Goal: Communication & Community: Participate in discussion

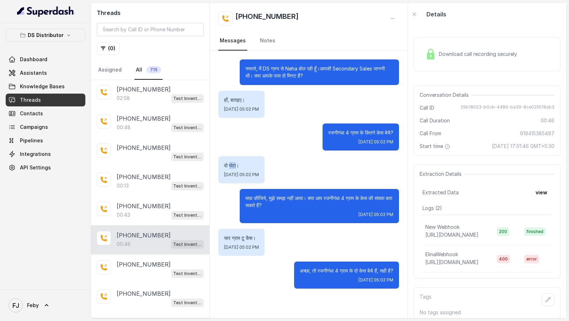
copy p "घंटा"
click at [478, 102] on div "Conversation Details Call ID 29b18023-b0cb-4489-ba39-8ce025518ab3 Call Duration…" at bounding box center [487, 120] width 147 height 70
drag, startPoint x: 302, startPoint y: 19, endPoint x: 239, endPoint y: 19, distance: 63.0
click at [239, 19] on div "[PHONE_NUMBER]" at bounding box center [309, 18] width 181 height 14
copy h2 "919415385497"
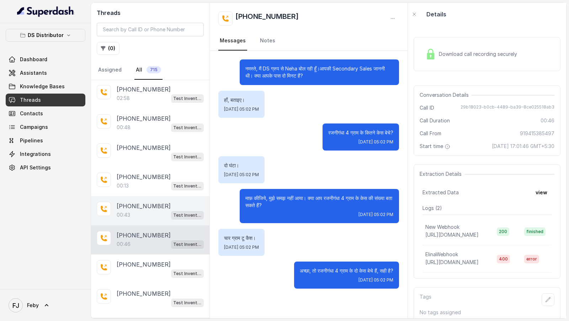
click at [161, 212] on div "00:43 Test Inventory" at bounding box center [160, 214] width 87 height 9
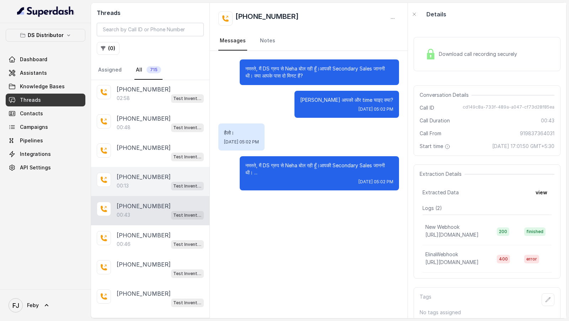
click at [168, 181] on div "00:13 Test Inventory" at bounding box center [160, 185] width 87 height 9
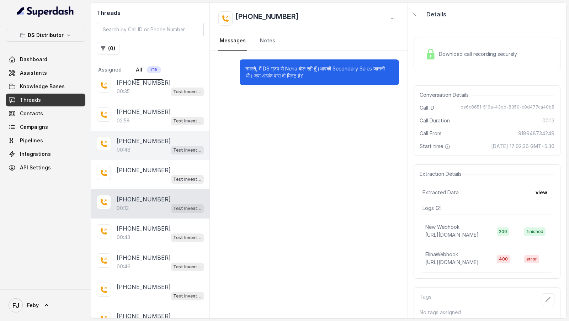
click at [155, 137] on p "[PHONE_NUMBER]" at bounding box center [144, 141] width 54 height 9
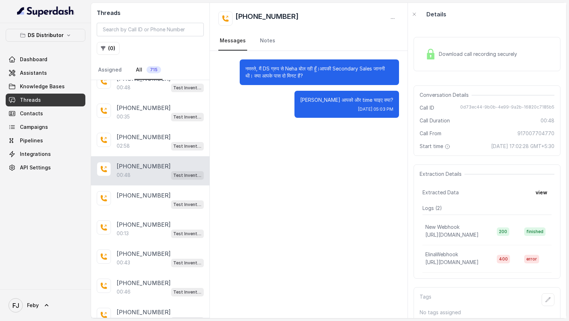
scroll to position [267, 0]
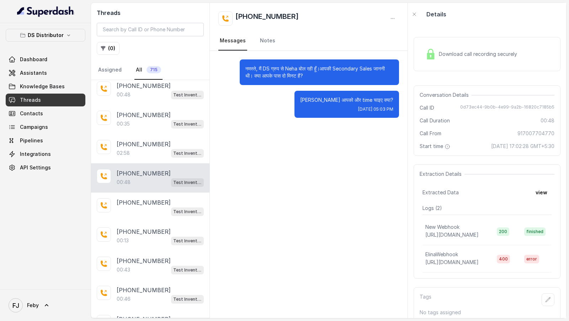
click at [155, 140] on p "[PHONE_NUMBER]" at bounding box center [144, 144] width 54 height 9
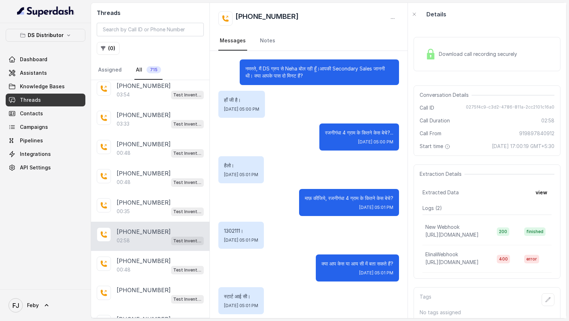
scroll to position [168, 0]
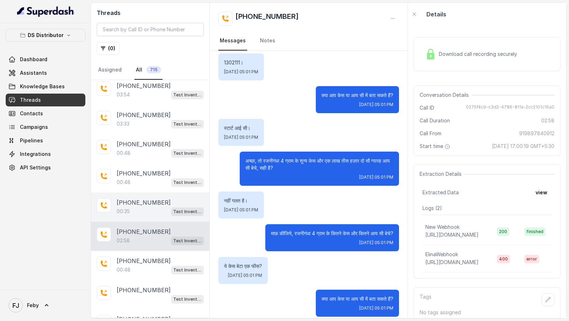
click at [140, 214] on div "+918445194554 00:35 Test Inventory" at bounding box center [150, 207] width 119 height 29
